Goal: Manage account settings

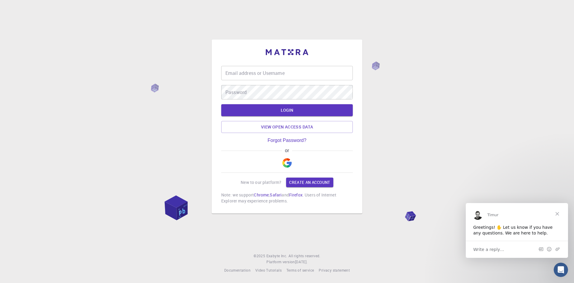
click at [558, 213] on span "Close" at bounding box center [558, 214] width 22 height 22
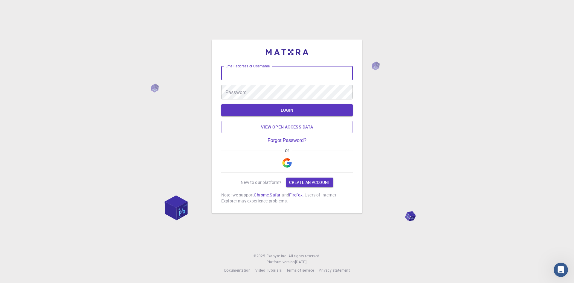
click at [290, 75] on input "Email address or Username" at bounding box center [287, 73] width 132 height 14
paste input "pmbp2025"
type input "pmbp2025"
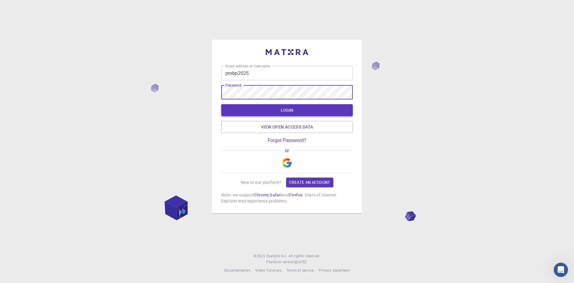
click at [305, 107] on button "LOGIN" at bounding box center [287, 110] width 132 height 12
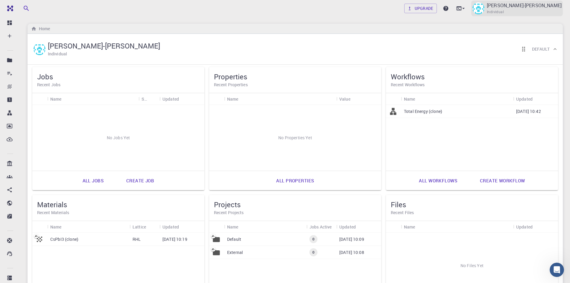
click at [551, 11] on div "[PERSON_NAME]-[PERSON_NAME] Individual" at bounding box center [524, 8] width 75 height 13
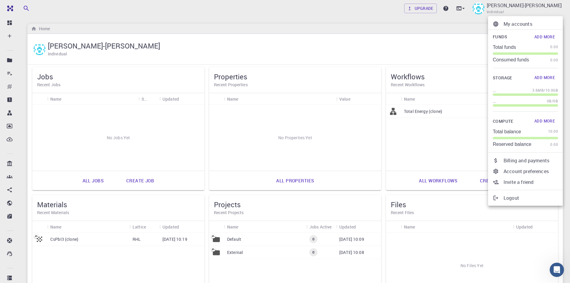
click at [527, 171] on p "Account preferences" at bounding box center [530, 171] width 54 height 7
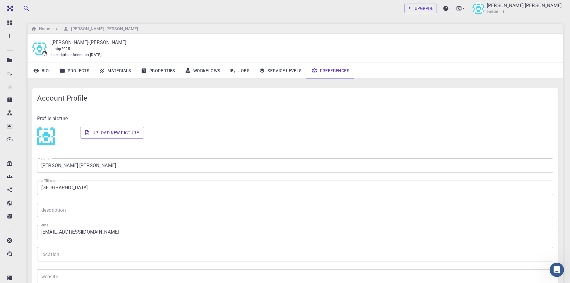
click at [305, 96] on span "Account Profile" at bounding box center [295, 98] width 516 height 10
click at [437, 8] on link "Upgrade" at bounding box center [420, 9] width 33 height 10
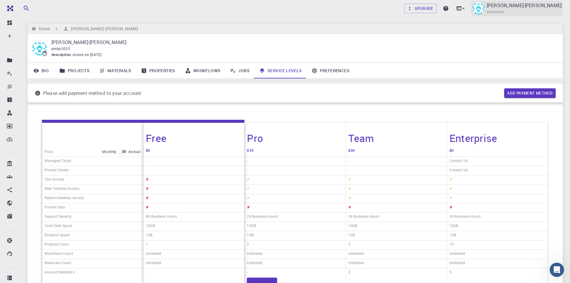
click at [553, 9] on p "[PERSON_NAME]-[PERSON_NAME]" at bounding box center [524, 5] width 75 height 7
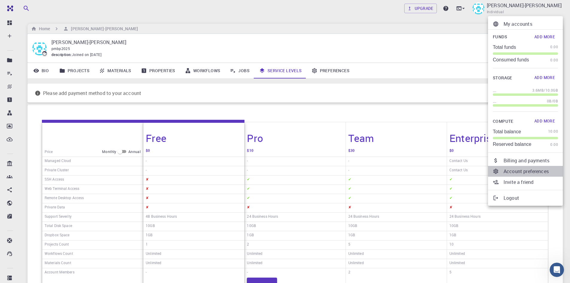
click at [530, 171] on p "Account preferences" at bounding box center [530, 171] width 54 height 7
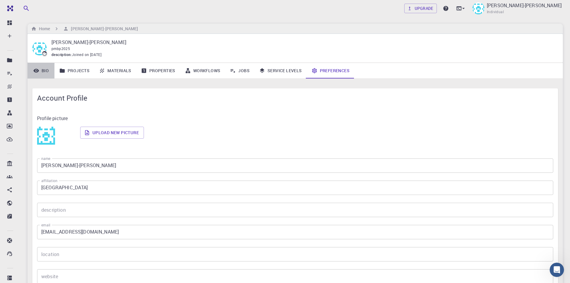
click at [40, 73] on link "Bio" at bounding box center [41, 71] width 27 height 16
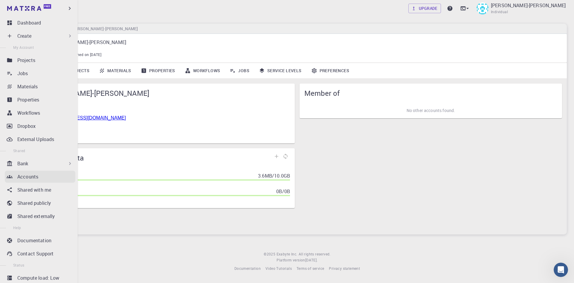
click at [46, 178] on div "Accounts" at bounding box center [46, 176] width 58 height 7
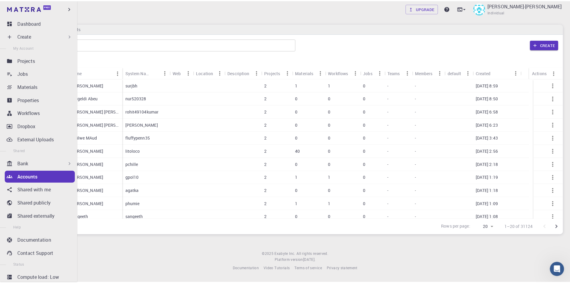
scroll to position [15, 0]
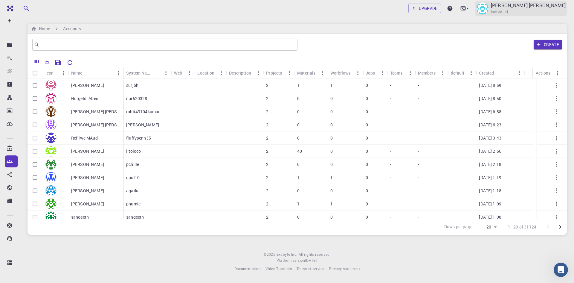
click at [547, 12] on div "[PERSON_NAME]-[PERSON_NAME] Individual" at bounding box center [528, 8] width 75 height 13
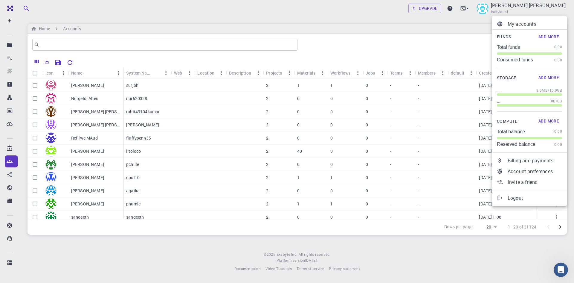
click at [539, 159] on p "Billing and payments" at bounding box center [535, 160] width 54 height 7
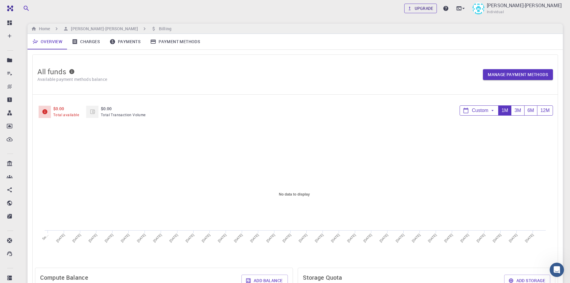
click at [437, 10] on link "Upgrade" at bounding box center [420, 9] width 33 height 10
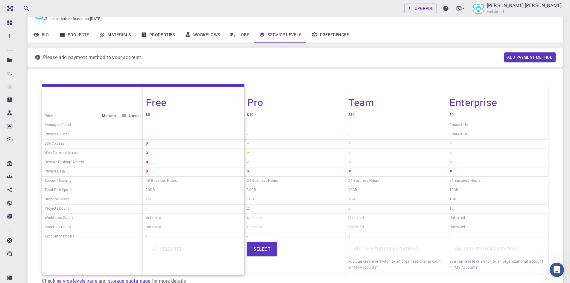
scroll to position [96, 0]
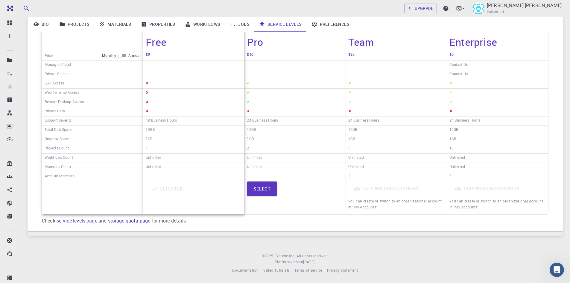
click at [487, 200] on span "You can create or switch to an organizational account in "My Accounts"" at bounding box center [496, 203] width 94 height 11
click at [475, 205] on span "You can create or switch to an organizational account in "My Accounts"" at bounding box center [496, 203] width 94 height 11
click at [471, 194] on div "Only for organizations You can create or switch to an organizational account in…" at bounding box center [497, 197] width 96 height 32
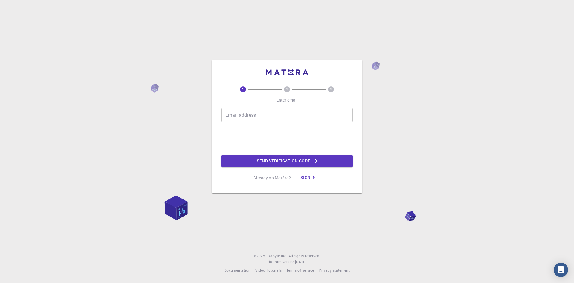
click at [261, 116] on input "Email address" at bounding box center [287, 115] width 132 height 14
click at [398, 103] on div "1 2 3 Enter email Email address Email address Send verification code Already on…" at bounding box center [287, 141] width 574 height 283
click at [280, 118] on input "Email address" at bounding box center [287, 115] width 132 height 14
click at [235, 112] on input "Email address" at bounding box center [287, 115] width 132 height 14
paste input "[EMAIL_ADDRESS][DOMAIN_NAME]"
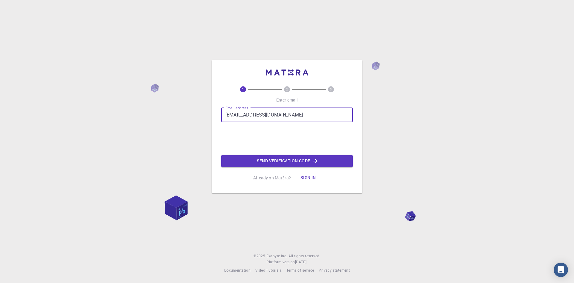
type input "[EMAIL_ADDRESS][DOMAIN_NAME]"
